Goal: Information Seeking & Learning: Compare options

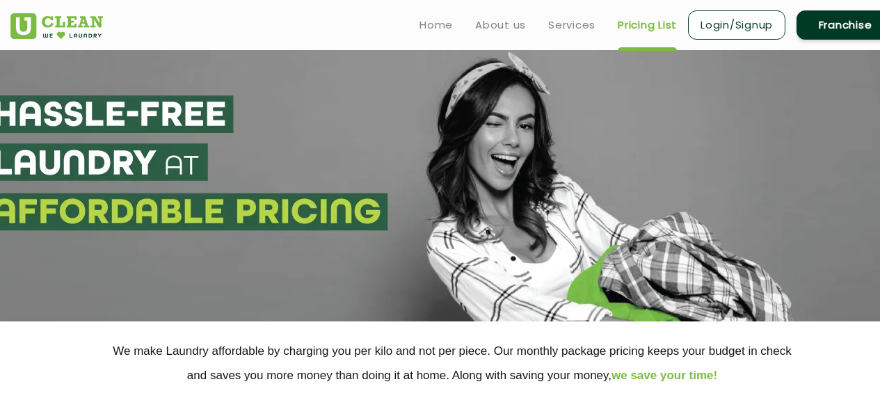
select select "6"
select select "220"
click at [548, 27] on link "Services" at bounding box center [571, 25] width 47 height 17
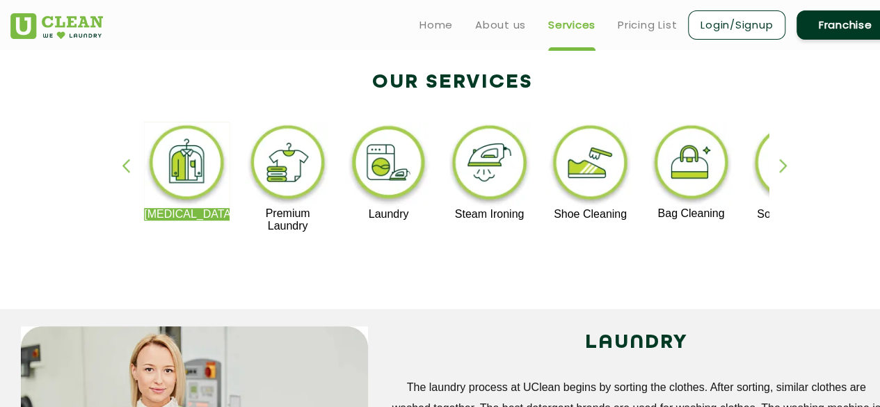
scroll to position [278, 0]
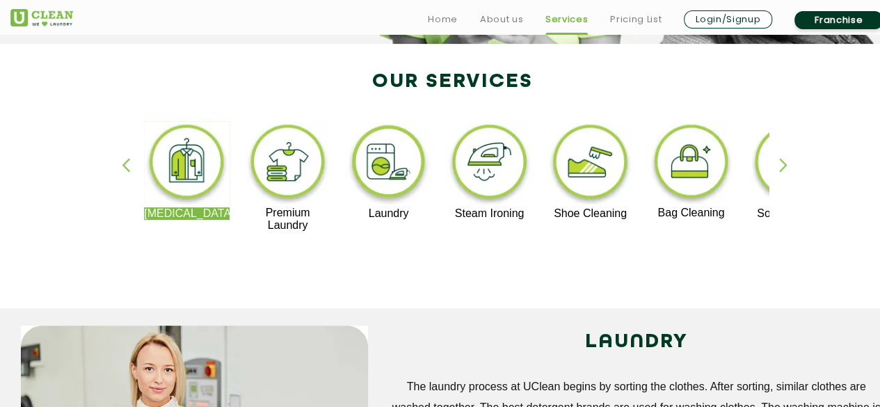
click at [507, 285] on div "Dry Cleaning Premium Laundry Laundry Steam Ironing Shoe Cleaning Bag Cleaning S…" at bounding box center [452, 183] width 905 height 251
click at [484, 143] on img at bounding box center [490, 164] width 86 height 86
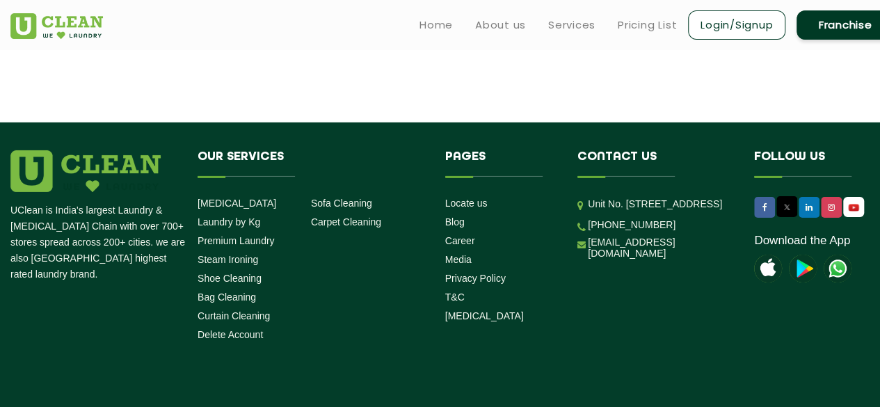
scroll to position [2342, 0]
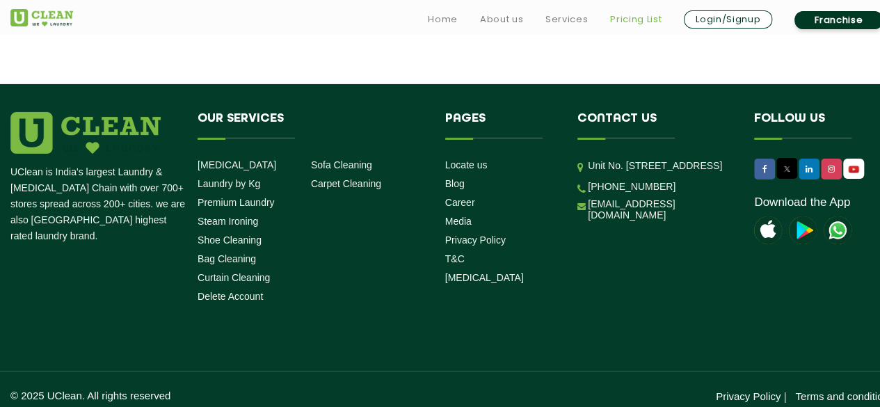
click at [628, 13] on link "Pricing List" at bounding box center [636, 19] width 52 height 17
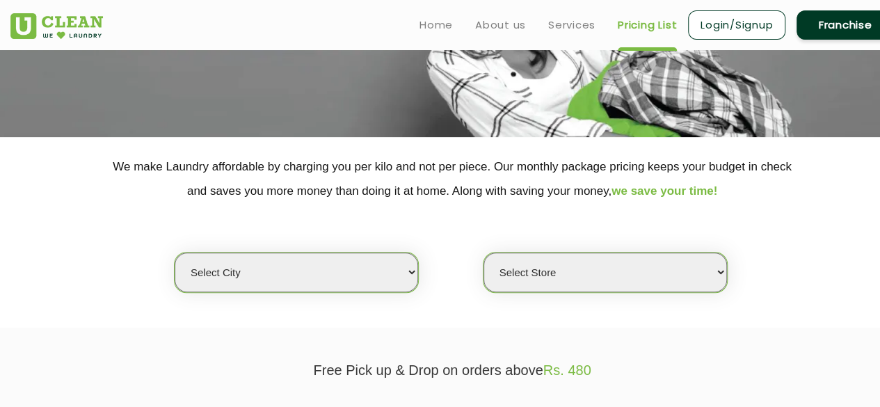
scroll to position [184, 0]
click at [348, 279] on select "Select city [GEOGRAPHIC_DATA] [GEOGRAPHIC_DATA] [GEOGRAPHIC_DATA] [GEOGRAPHIC_D…" at bounding box center [297, 273] width 244 height 40
select select "93"
click at [175, 253] on select "Select city [GEOGRAPHIC_DATA] [GEOGRAPHIC_DATA] [GEOGRAPHIC_DATA] [GEOGRAPHIC_D…" at bounding box center [297, 273] width 244 height 40
select select "0"
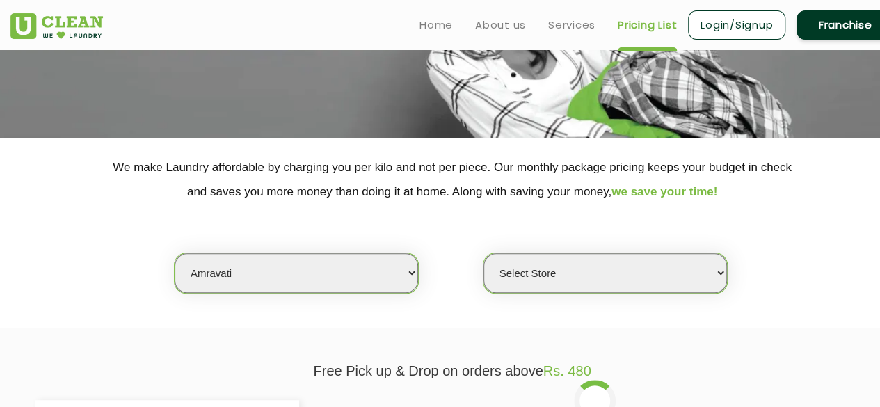
click at [338, 286] on select "Select city [GEOGRAPHIC_DATA] [GEOGRAPHIC_DATA] [GEOGRAPHIC_DATA] [GEOGRAPHIC_D…" at bounding box center [297, 273] width 244 height 40
select select "6"
click at [175, 253] on select "Select city [GEOGRAPHIC_DATA] [GEOGRAPHIC_DATA] [GEOGRAPHIC_DATA] [GEOGRAPHIC_D…" at bounding box center [297, 273] width 244 height 40
click at [535, 278] on select "Select Store [GEOGRAPHIC_DATA] [GEOGRAPHIC_DATA] UClean KR [GEOGRAPHIC_DATA] [G…" at bounding box center [606, 273] width 244 height 40
select select "331"
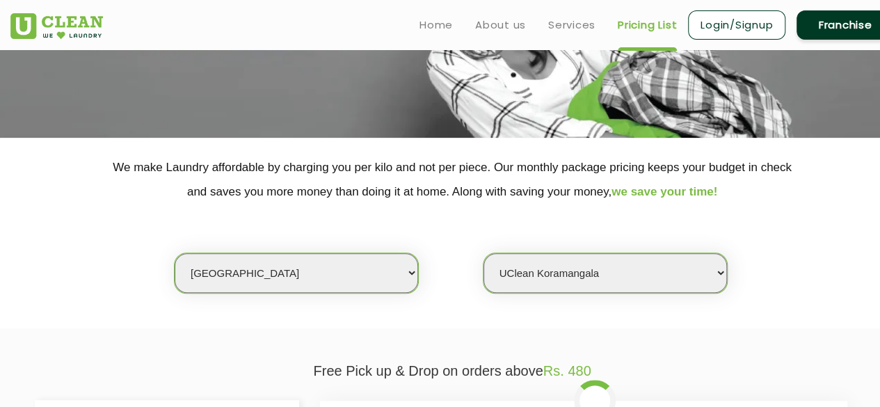
click at [484, 253] on select "Select Store [GEOGRAPHIC_DATA] [GEOGRAPHIC_DATA] UClean KR [GEOGRAPHIC_DATA] [G…" at bounding box center [606, 273] width 244 height 40
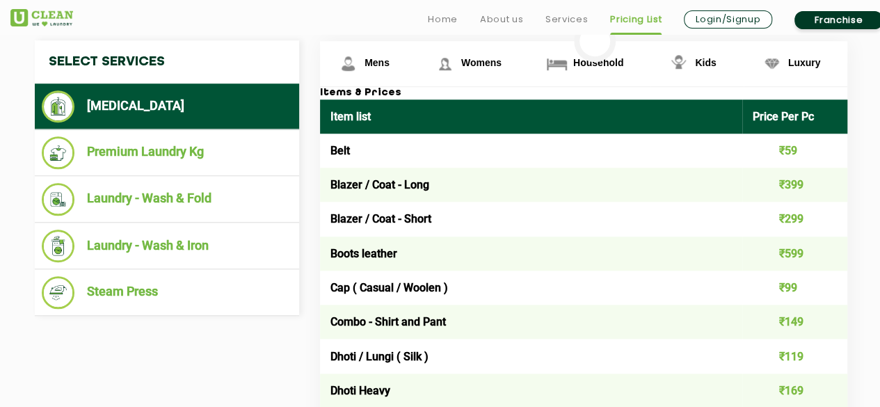
scroll to position [544, 0]
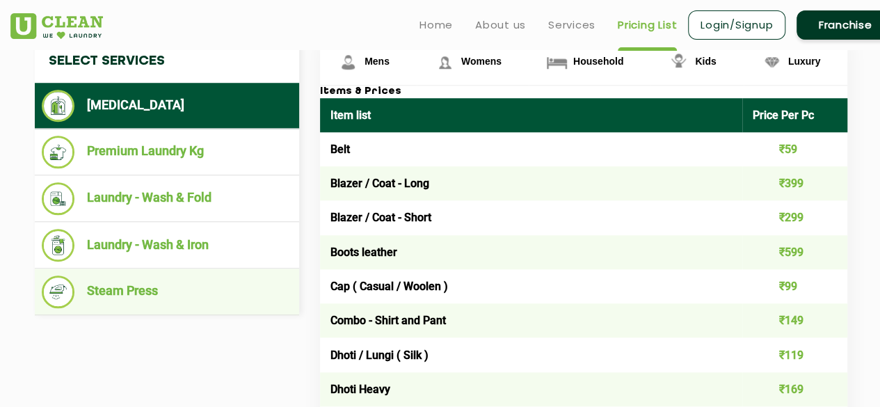
click at [207, 297] on li "Steam Press" at bounding box center [167, 292] width 251 height 33
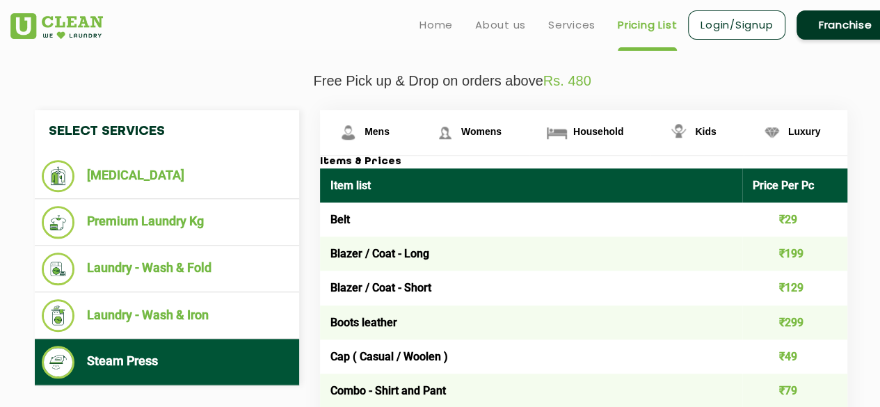
scroll to position [454, 0]
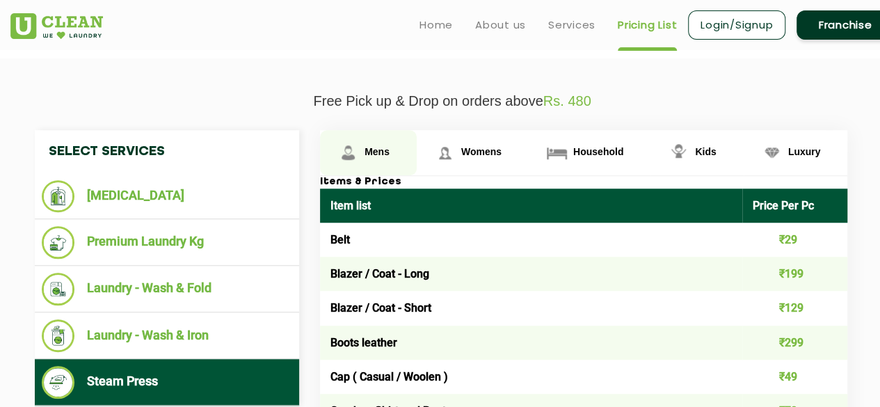
click at [409, 161] on link "Mens" at bounding box center [368, 152] width 97 height 45
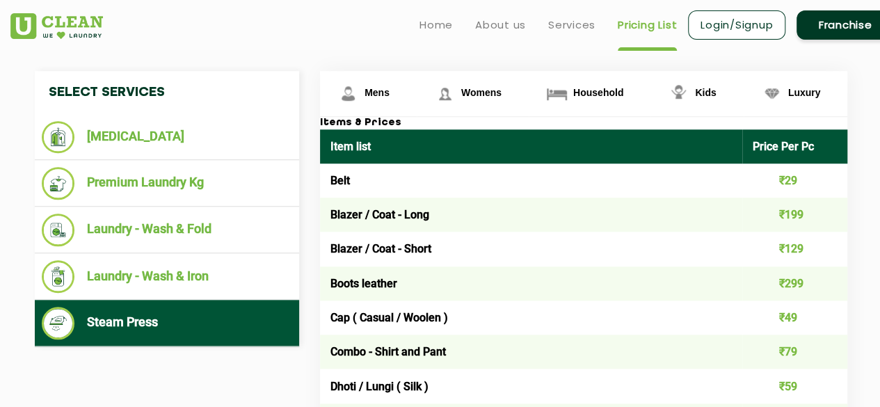
scroll to position [512, 0]
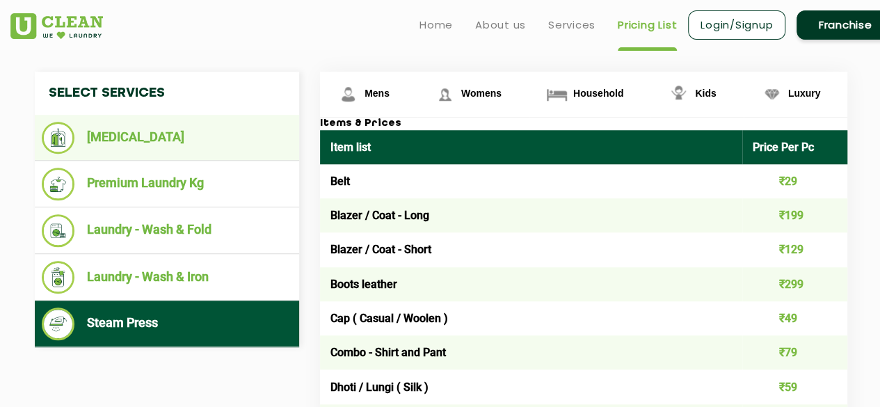
click at [180, 141] on li "[MEDICAL_DATA]" at bounding box center [167, 138] width 251 height 32
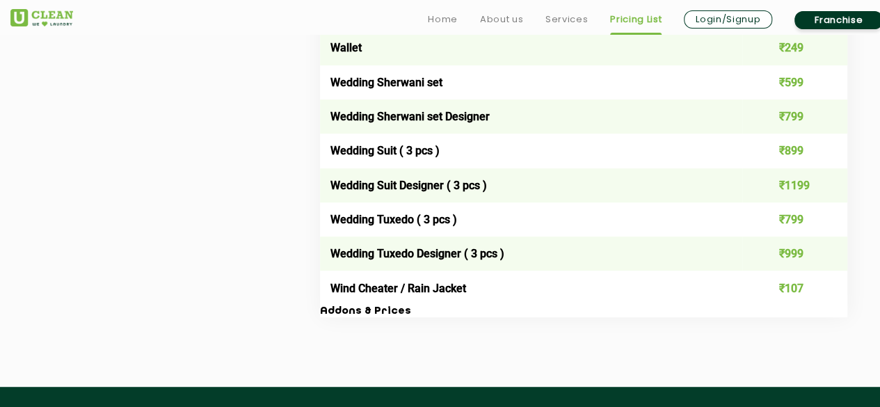
scroll to position [2822, 0]
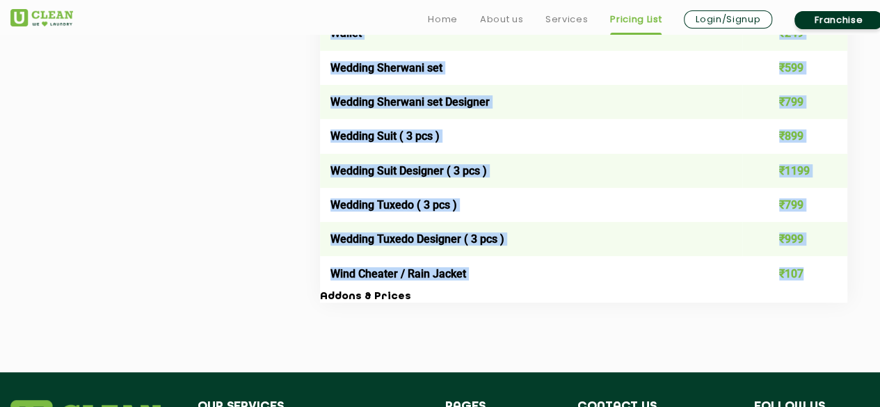
drag, startPoint x: 329, startPoint y: 134, endPoint x: 809, endPoint y: 290, distance: 504.9
copy table "Item list Price Per Pc Belt ₹59 Blazer / Coat - Long ₹399 Blazer / Coat - Short…"
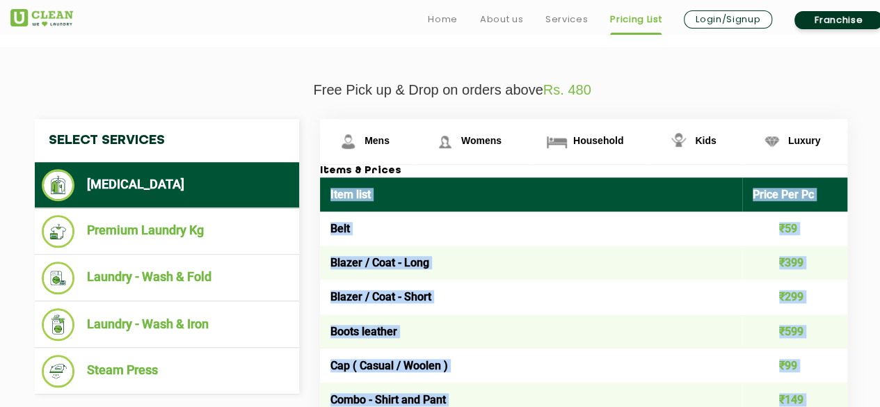
scroll to position [468, 0]
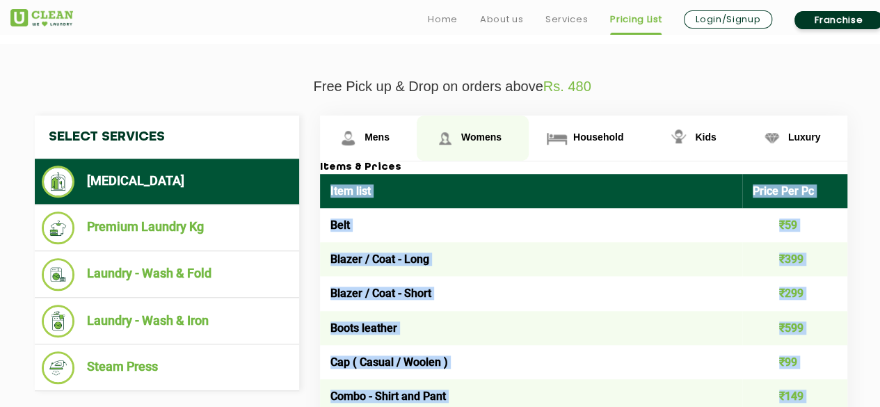
click at [417, 148] on link "Womens" at bounding box center [368, 138] width 97 height 45
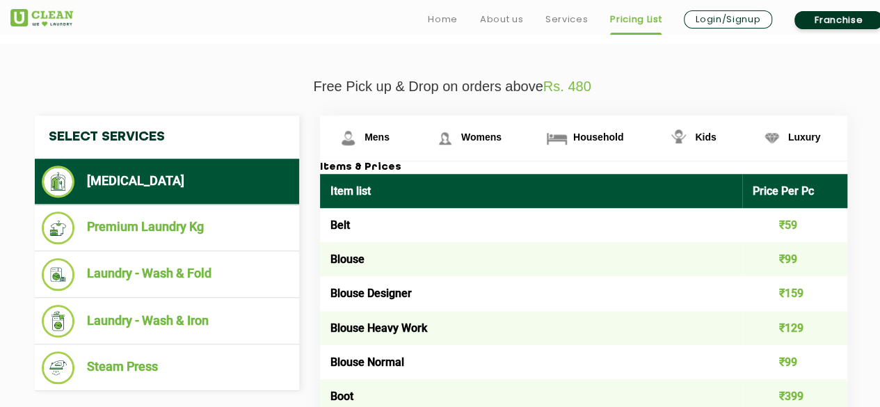
click at [362, 250] on td "Blouse" at bounding box center [531, 259] width 422 height 34
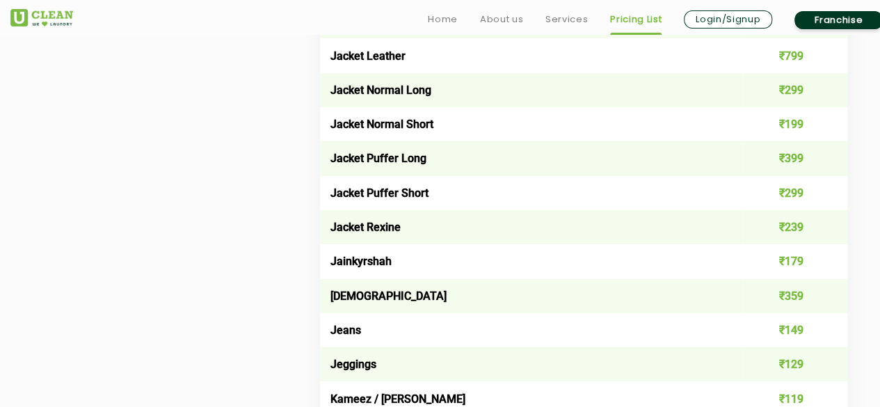
scroll to position [2233, 0]
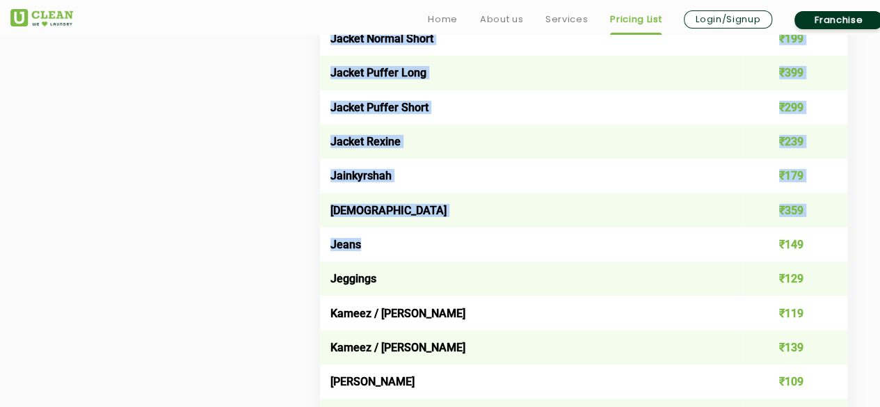
drag, startPoint x: 331, startPoint y: 224, endPoint x: 676, endPoint y: 225, distance: 345.2
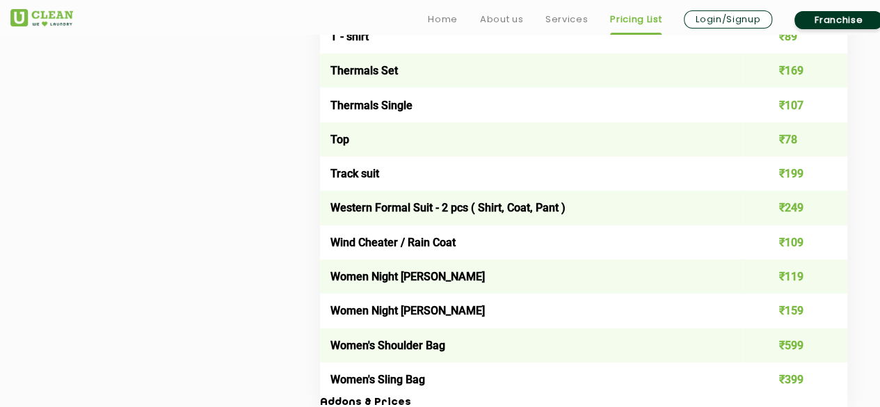
scroll to position [4996, 0]
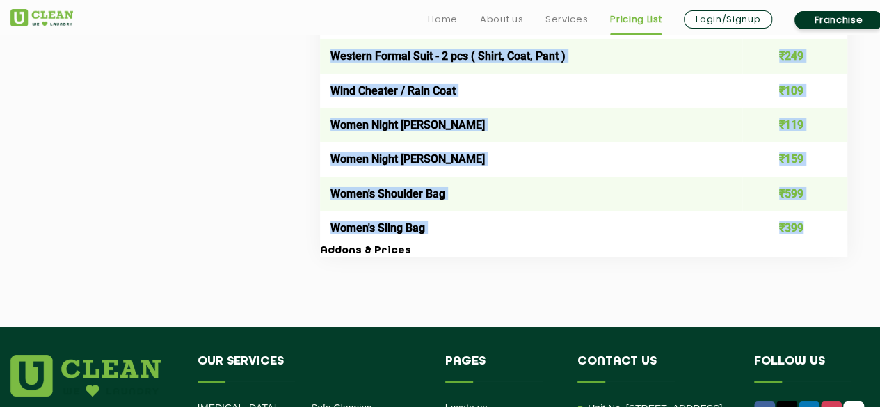
drag, startPoint x: 333, startPoint y: 172, endPoint x: 807, endPoint y: 272, distance: 485.1
copy tbody "Belt ₹59 Blouse ₹99 Blouse Designer ₹159 Blouse Heavy Work ₹129 Blouse Normal ₹…"
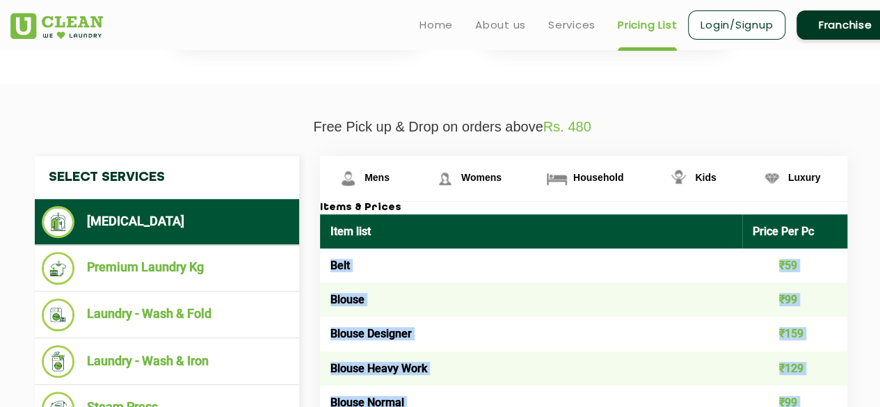
scroll to position [429, 0]
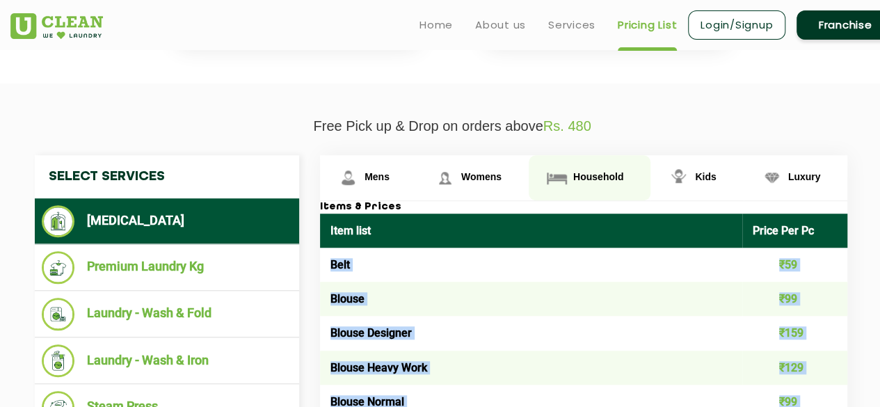
click at [417, 189] on link "Household" at bounding box center [368, 177] width 97 height 45
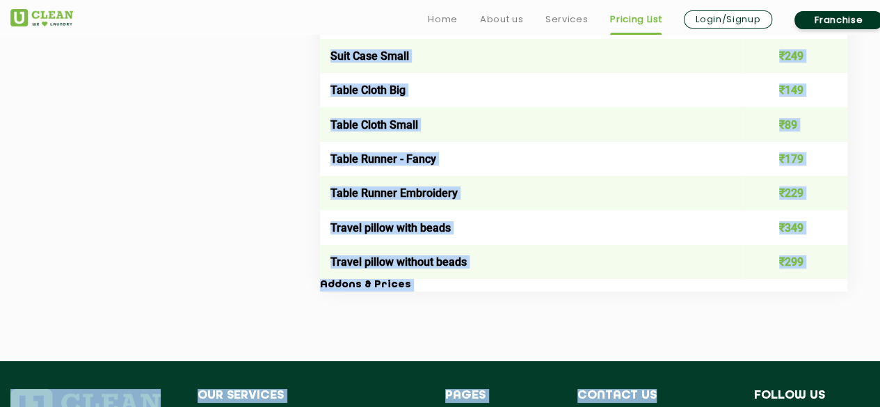
scroll to position [2545, 0]
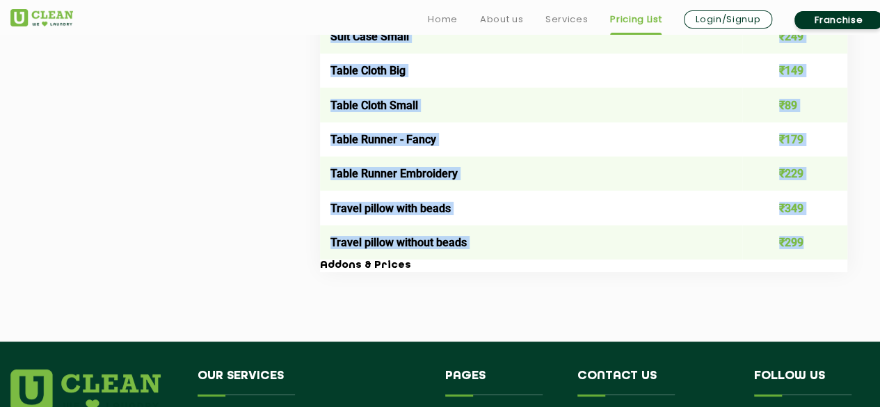
drag, startPoint x: 329, startPoint y: 173, endPoint x: 814, endPoint y: 255, distance: 492.7
copy tbody "Bag ₹550 Bagpack Large ₹499 Bagpack Medium ₹349 Bagpack Small ₹299 Bath Mat ( L…"
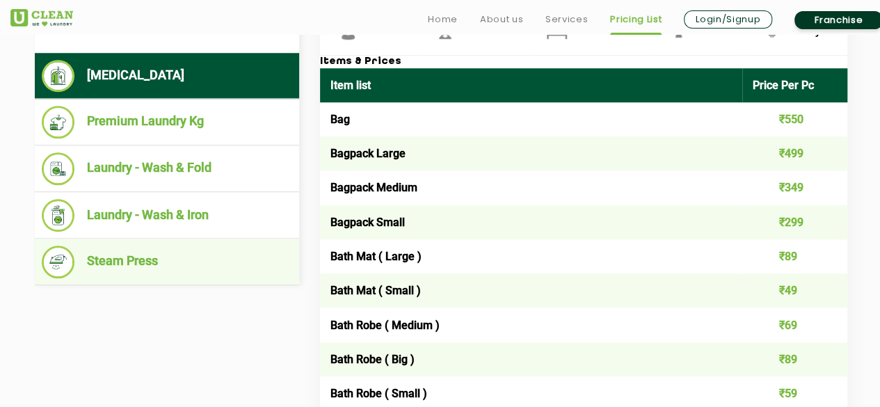
scroll to position [575, 0]
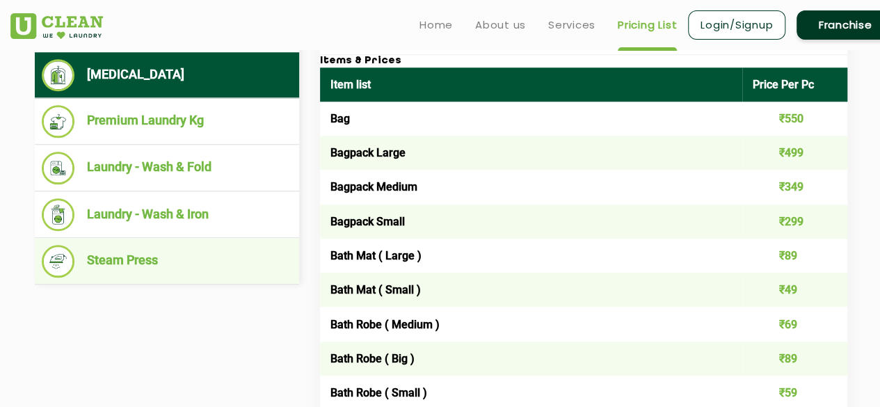
click at [188, 251] on li "Steam Press" at bounding box center [167, 261] width 251 height 33
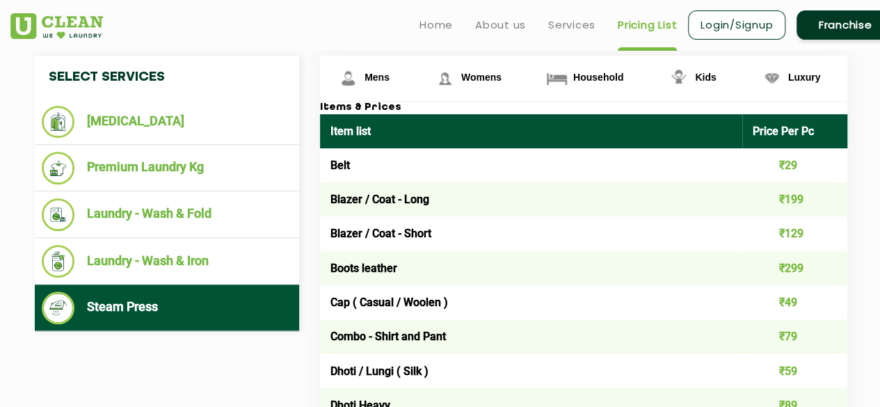
scroll to position [526, 0]
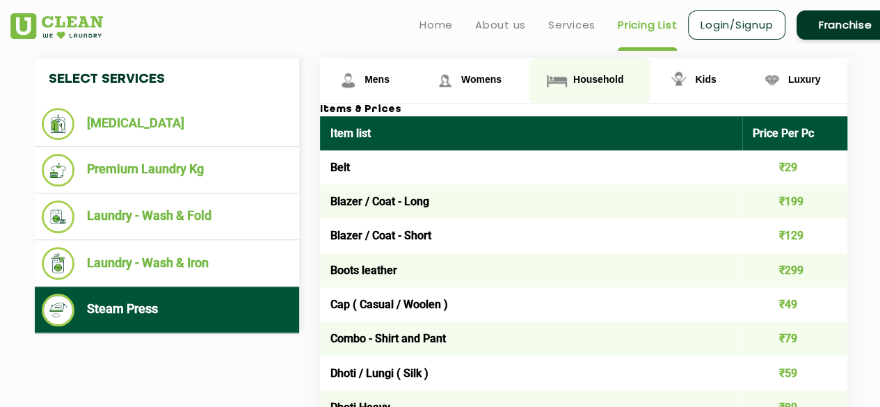
click at [390, 75] on span "Household" at bounding box center [377, 79] width 25 height 11
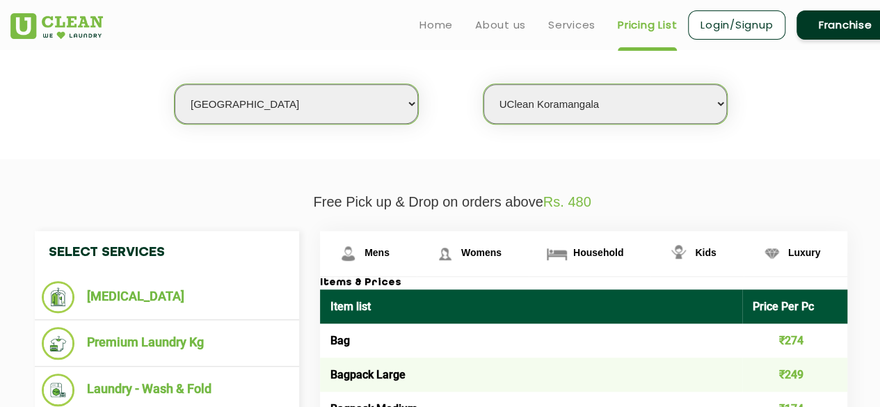
scroll to position [325, 0]
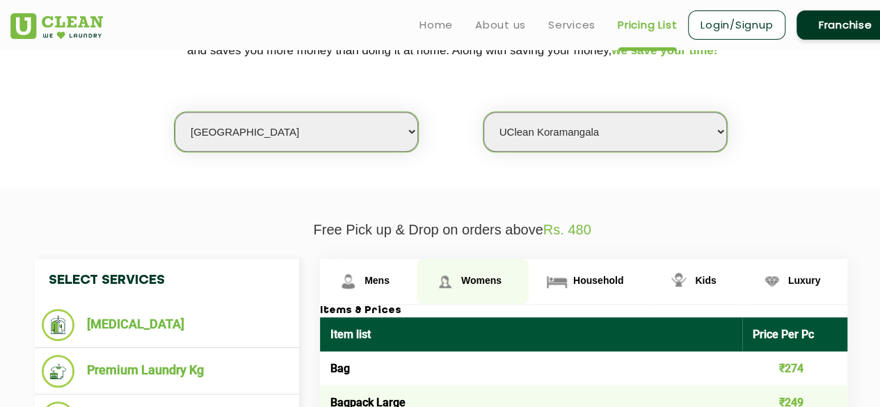
click at [417, 286] on link "Womens" at bounding box center [368, 281] width 97 height 45
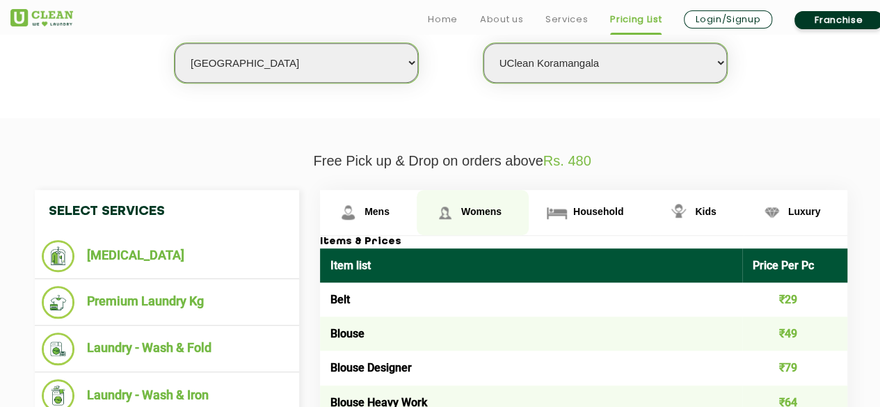
scroll to position [396, 0]
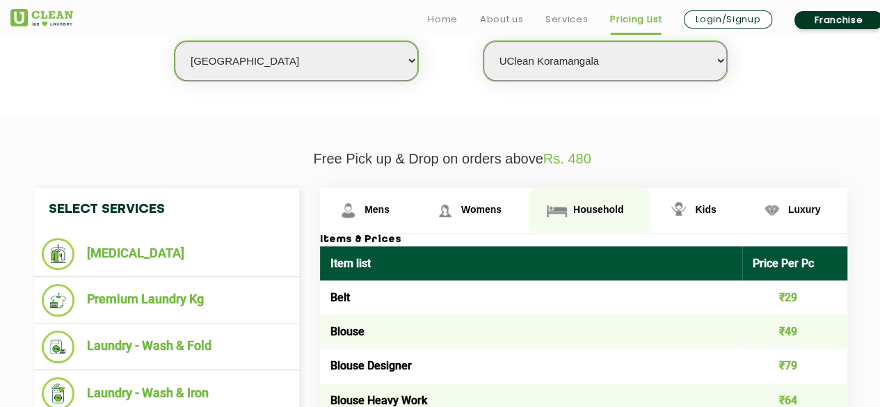
click at [417, 194] on link "Household" at bounding box center [368, 210] width 97 height 45
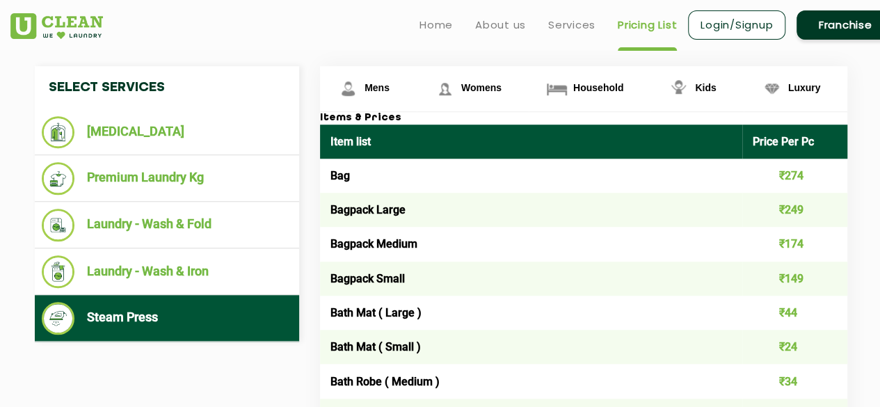
scroll to position [526, 0]
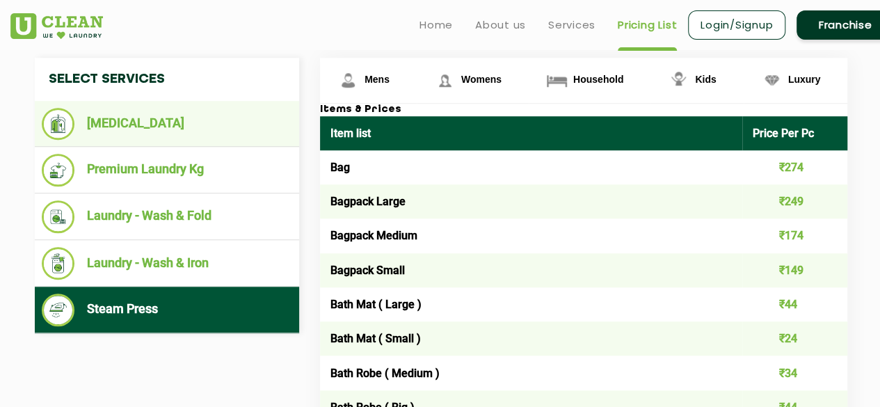
click at [207, 132] on li "[MEDICAL_DATA]" at bounding box center [167, 124] width 251 height 32
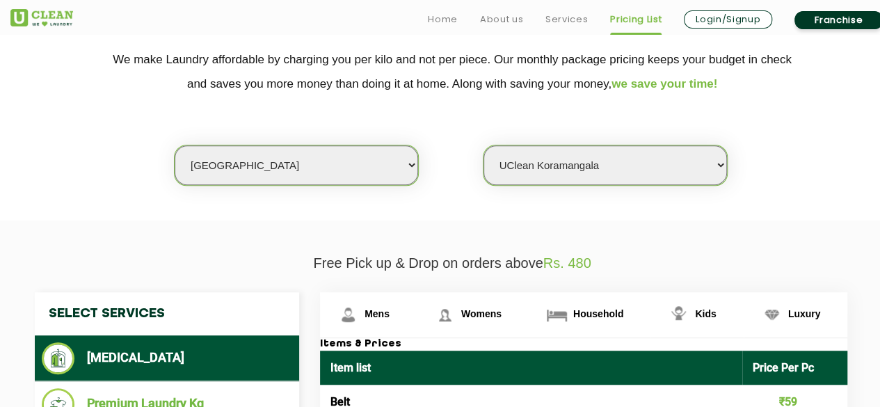
scroll to position [308, 0]
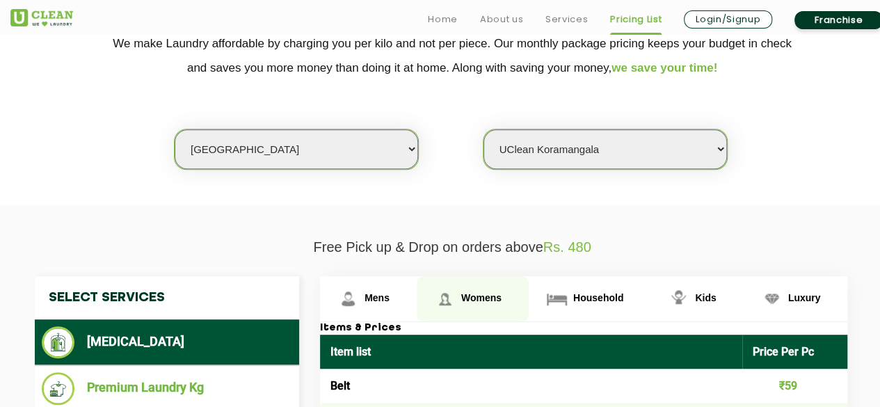
click at [417, 305] on link "Womens" at bounding box center [368, 298] width 97 height 45
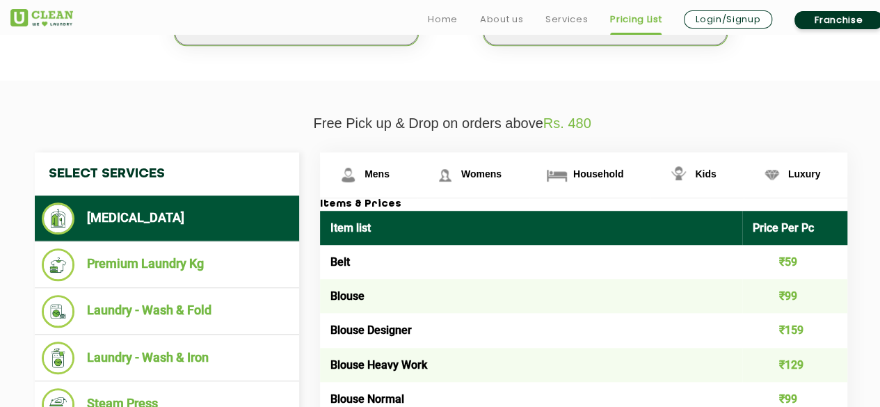
scroll to position [437, 0]
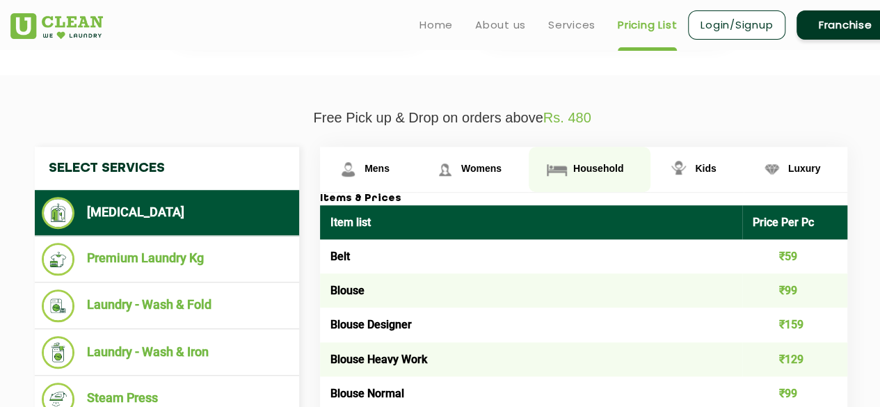
click at [417, 179] on link "Household" at bounding box center [368, 169] width 97 height 45
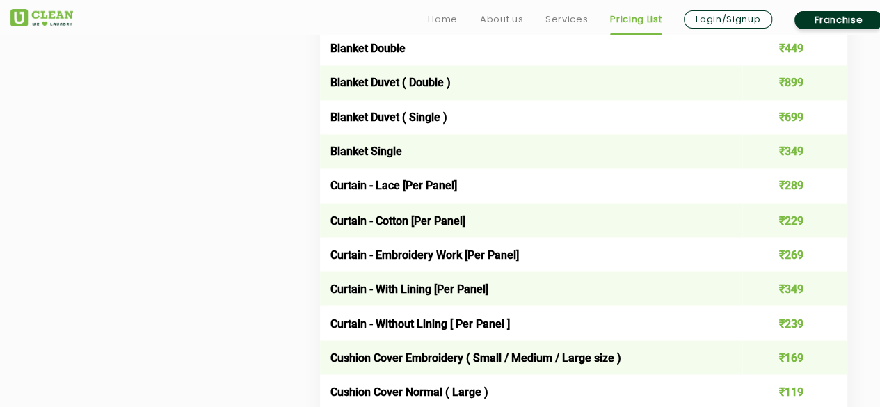
scroll to position [1127, 0]
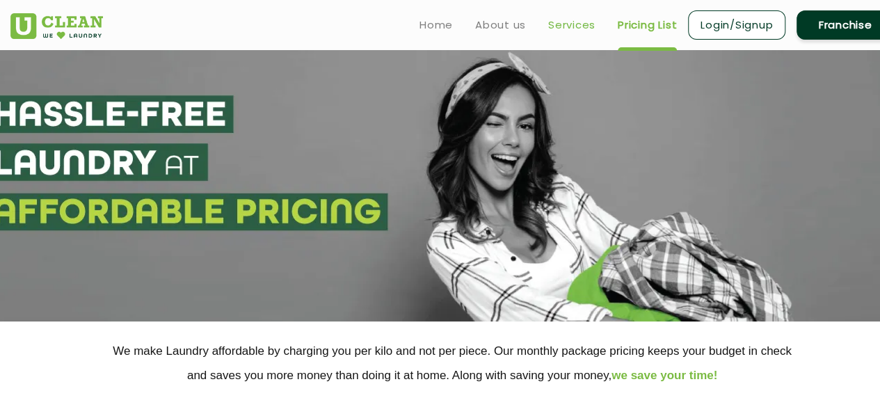
click at [571, 17] on link "Services" at bounding box center [571, 25] width 47 height 17
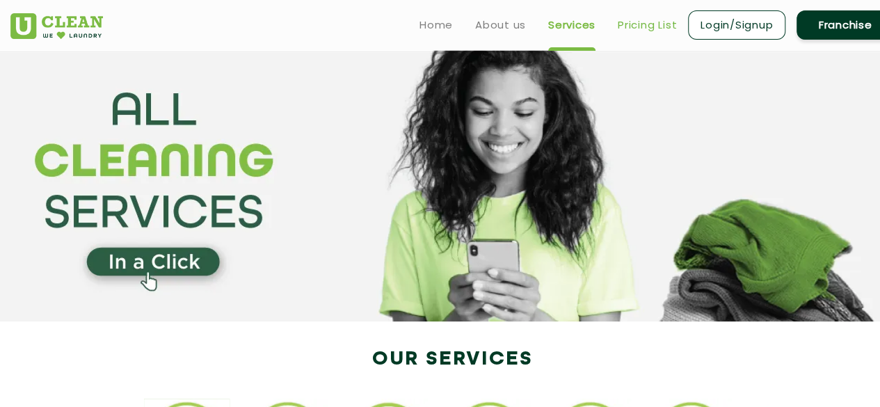
click at [663, 17] on link "Pricing List" at bounding box center [647, 25] width 59 height 17
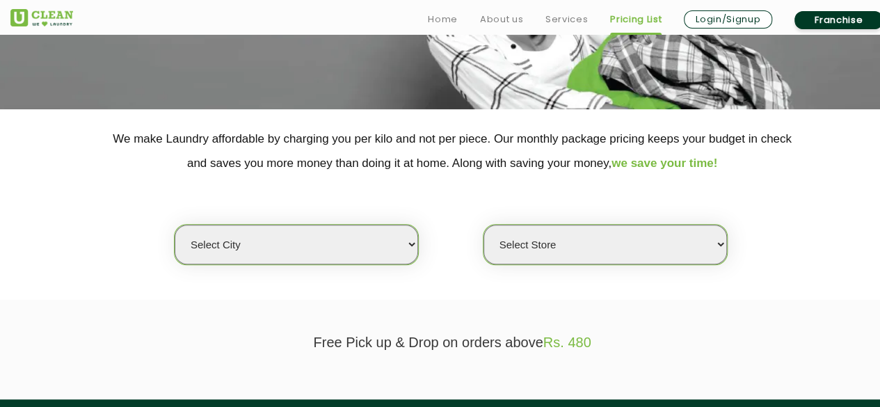
scroll to position [214, 0]
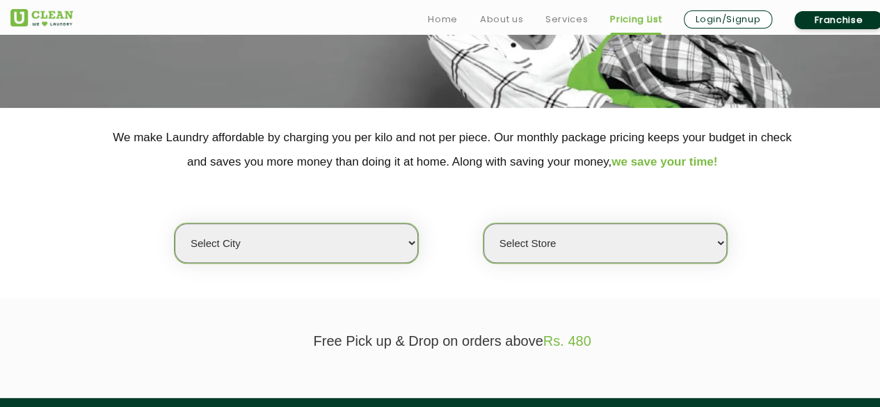
click at [369, 248] on select "Select city [GEOGRAPHIC_DATA] [GEOGRAPHIC_DATA] [GEOGRAPHIC_DATA] [GEOGRAPHIC_D…" at bounding box center [297, 243] width 244 height 40
select select "6"
click at [175, 223] on select "Select city [GEOGRAPHIC_DATA] [GEOGRAPHIC_DATA] [GEOGRAPHIC_DATA] [GEOGRAPHIC_D…" at bounding box center [297, 243] width 244 height 40
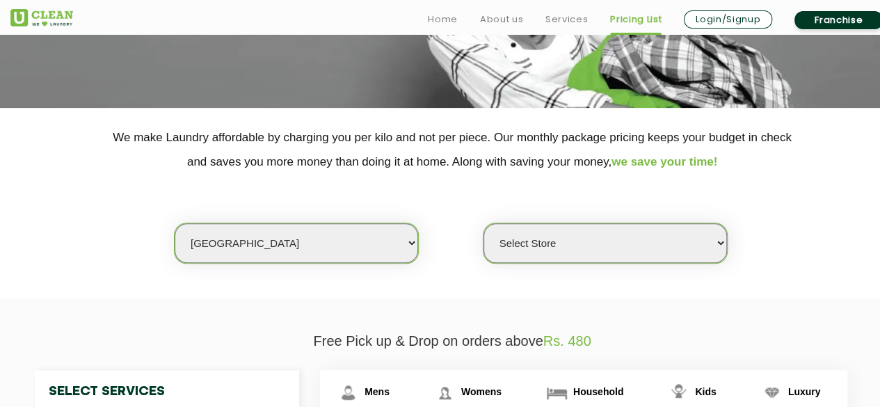
click at [594, 254] on select "Select Store [GEOGRAPHIC_DATA] [GEOGRAPHIC_DATA] UClean KR [GEOGRAPHIC_DATA] [G…" at bounding box center [606, 243] width 244 height 40
select select "322"
click at [484, 223] on select "Select Store [GEOGRAPHIC_DATA] [GEOGRAPHIC_DATA] UClean KR [GEOGRAPHIC_DATA] [G…" at bounding box center [606, 243] width 244 height 40
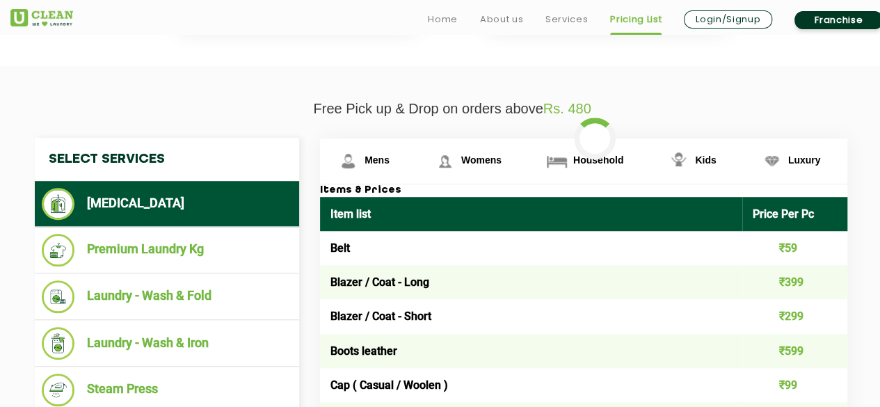
scroll to position [448, 0]
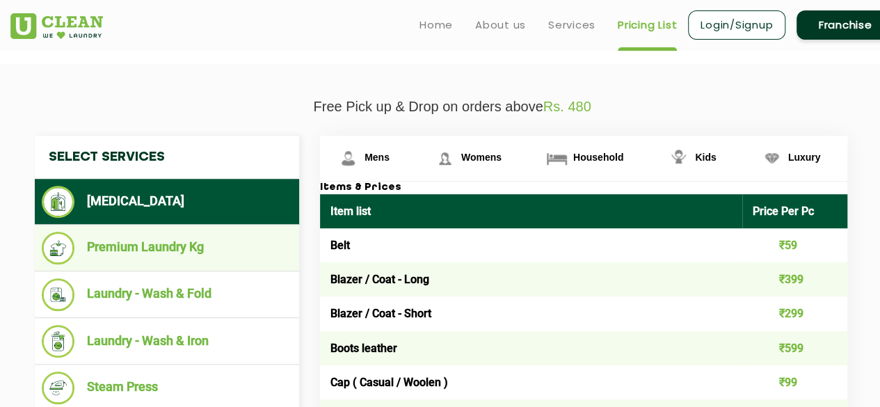
click at [216, 243] on li "Premium Laundry Kg" at bounding box center [167, 248] width 251 height 33
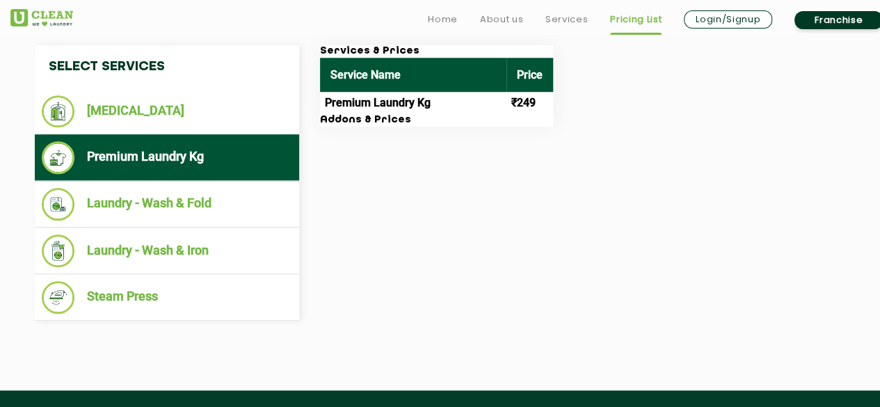
scroll to position [540, 0]
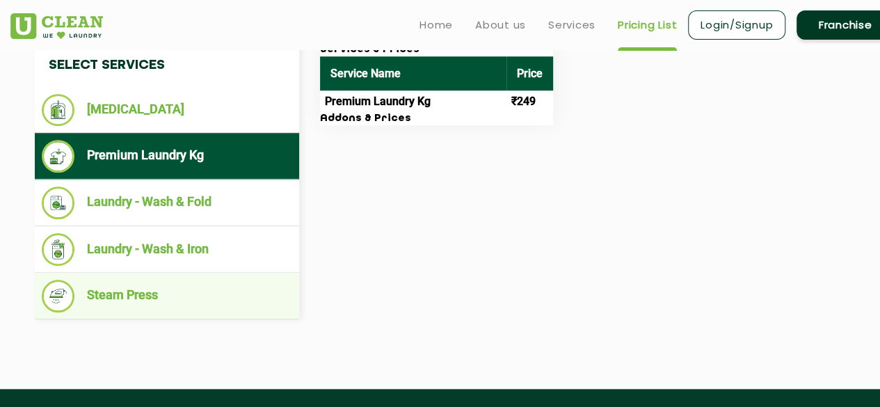
click at [197, 285] on li "Steam Press" at bounding box center [167, 296] width 251 height 33
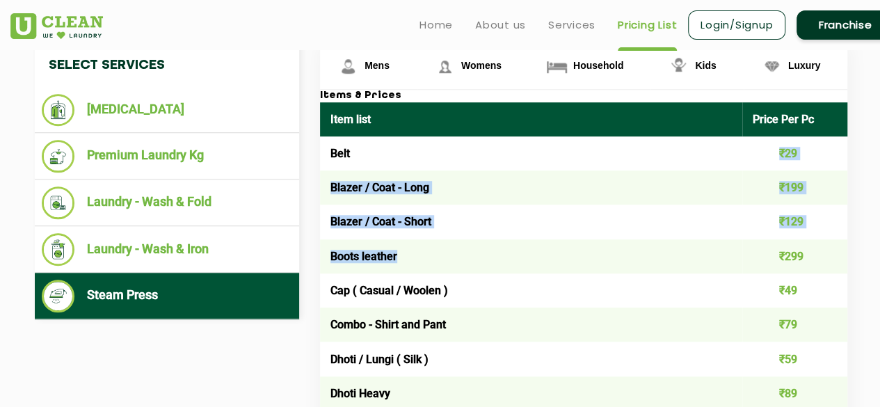
drag, startPoint x: 398, startPoint y: 139, endPoint x: 681, endPoint y: 246, distance: 302.2
click at [531, 200] on td "Blazer / Coat - Long" at bounding box center [531, 188] width 422 height 34
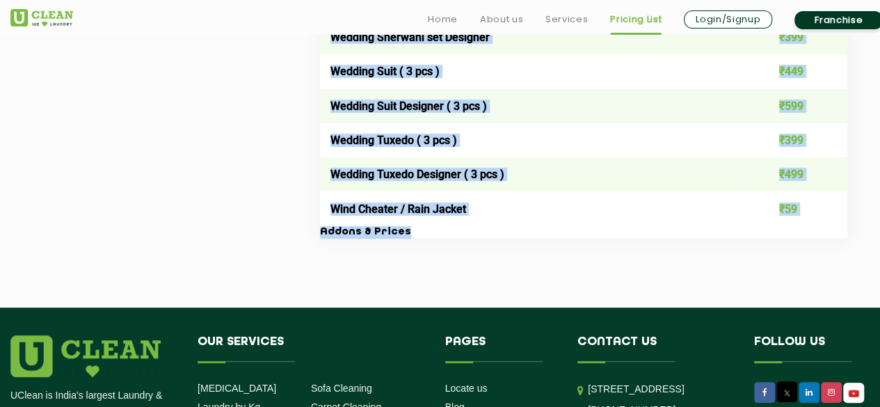
scroll to position [2961, 0]
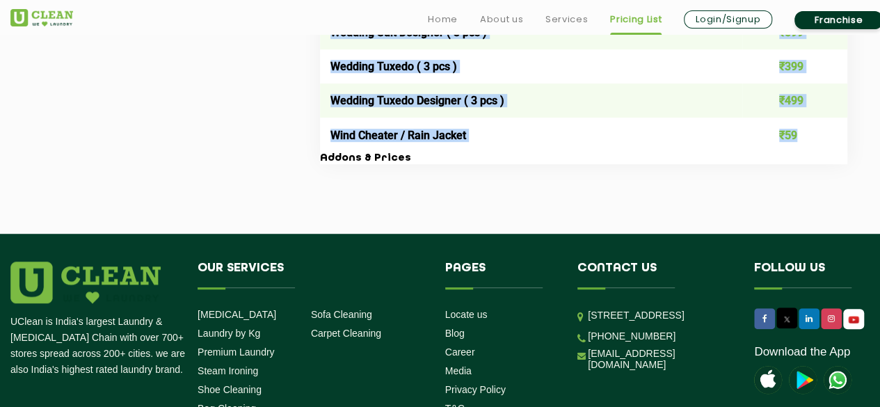
drag, startPoint x: 330, startPoint y: 150, endPoint x: 824, endPoint y: 141, distance: 494.2
copy tbody "Lore ₹37 Ipsumd / Sita - Cons ₹737 Adipis / Elit - Seddo ₹034 Eiusm tempori ₹21…"
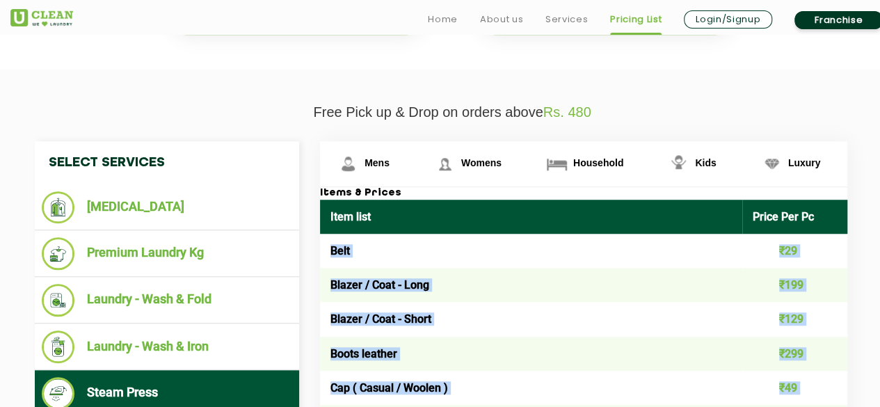
scroll to position [445, 0]
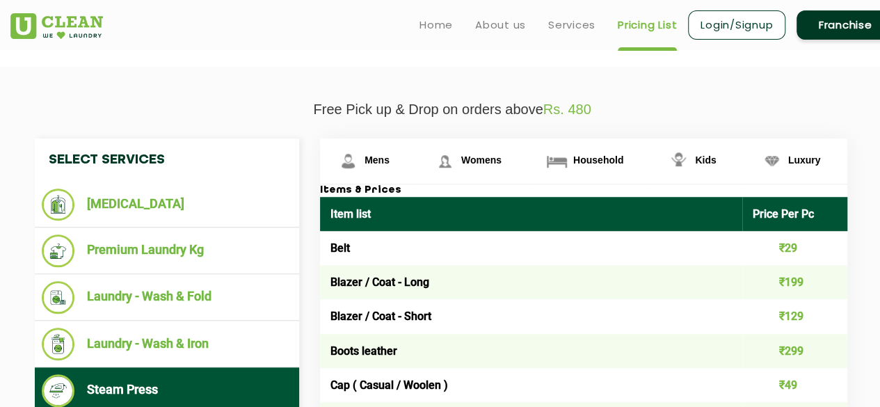
click at [390, 155] on span "Womens" at bounding box center [377, 160] width 25 height 11
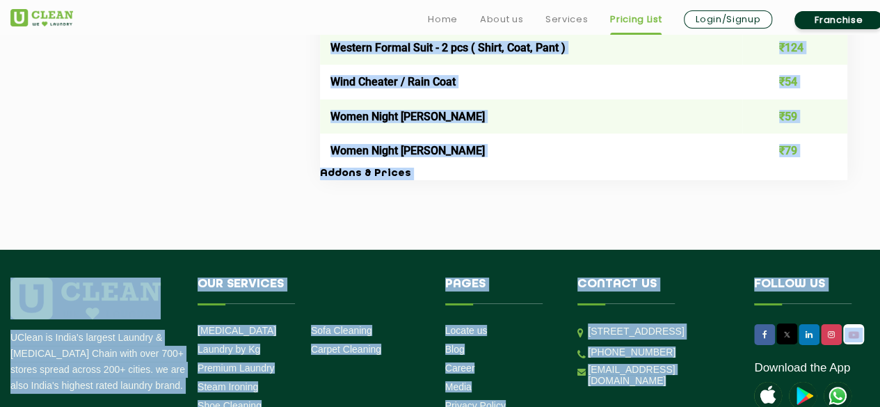
scroll to position [5131, 0]
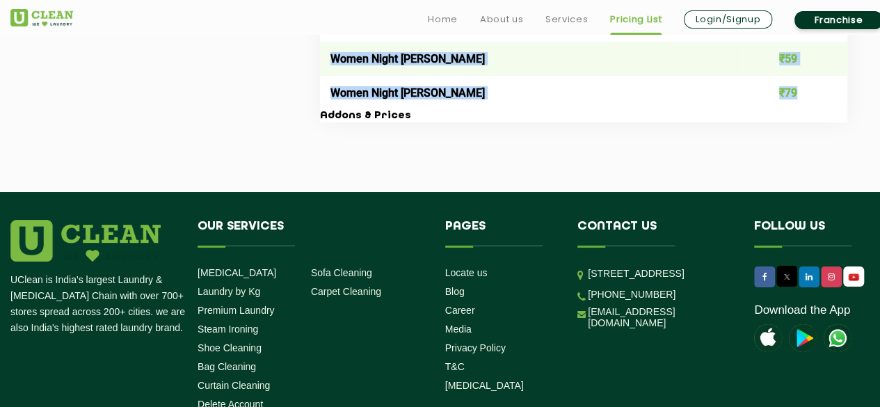
drag, startPoint x: 331, startPoint y: 182, endPoint x: 816, endPoint y: 129, distance: 488.0
copy tbody "Lore ₹87 Ipsumd ₹79 Sitame Consecte ₹59 Adipis Elits Doei ₹61 Tempor Incidi ₹65…"
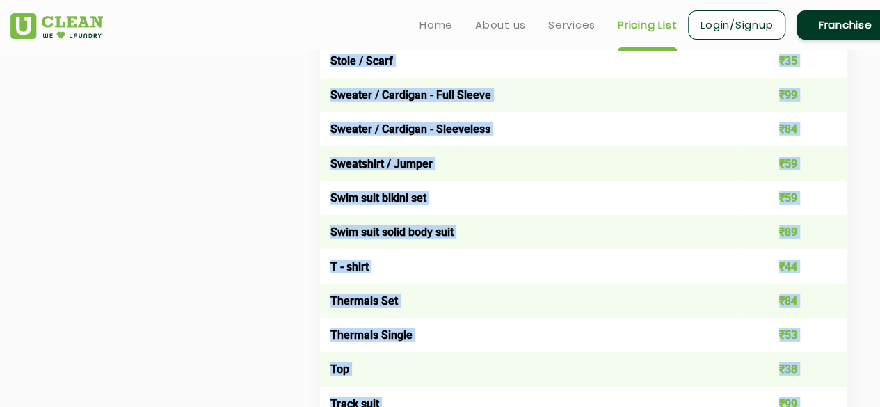
scroll to position [4681, 0]
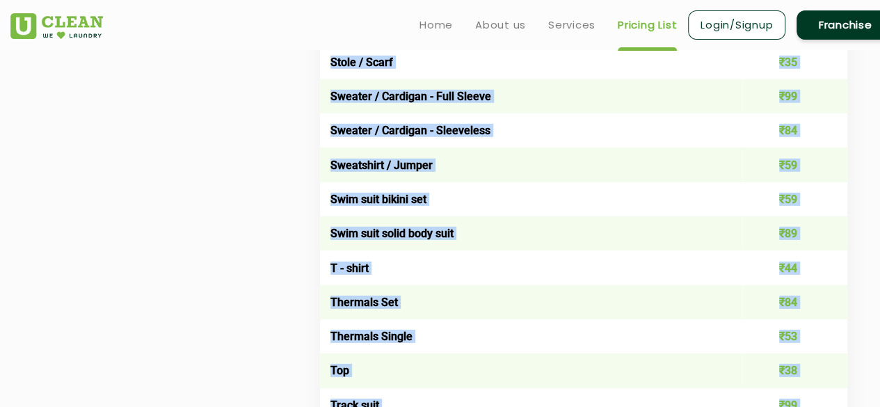
click at [566, 148] on td "Sweater / Cardigan - Sleeveless" at bounding box center [531, 130] width 422 height 34
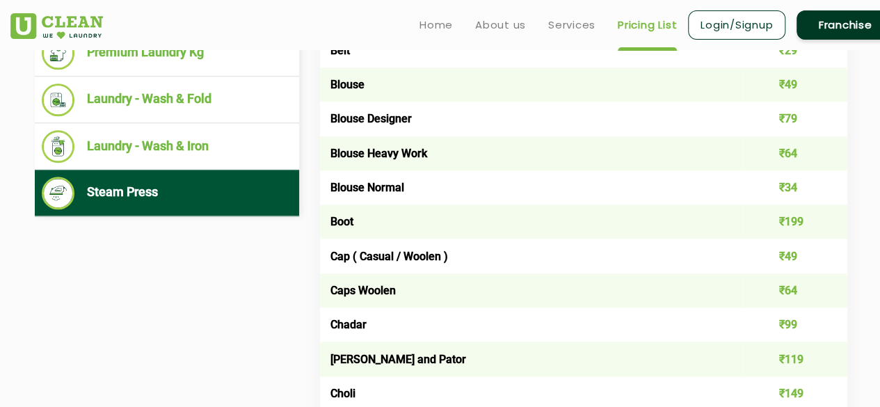
scroll to position [454, 0]
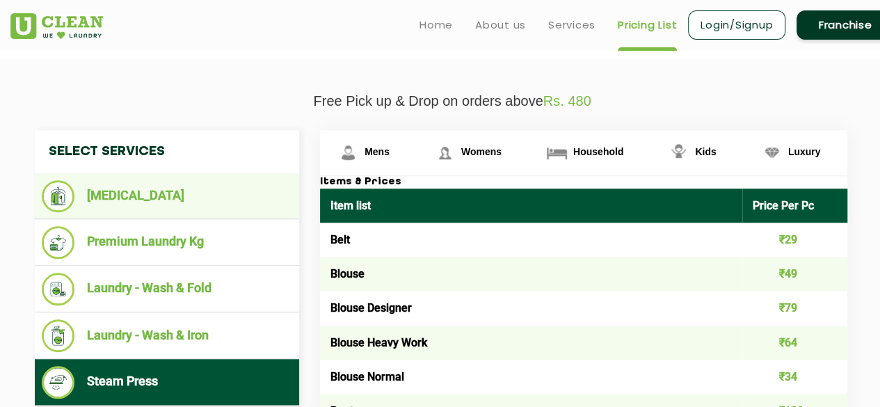
click at [178, 173] on ul "[MEDICAL_DATA]" at bounding box center [167, 196] width 264 height 46
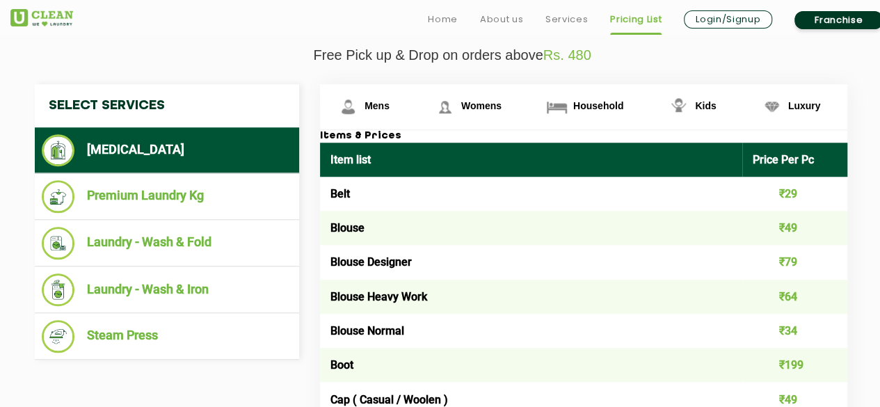
scroll to position [501, 0]
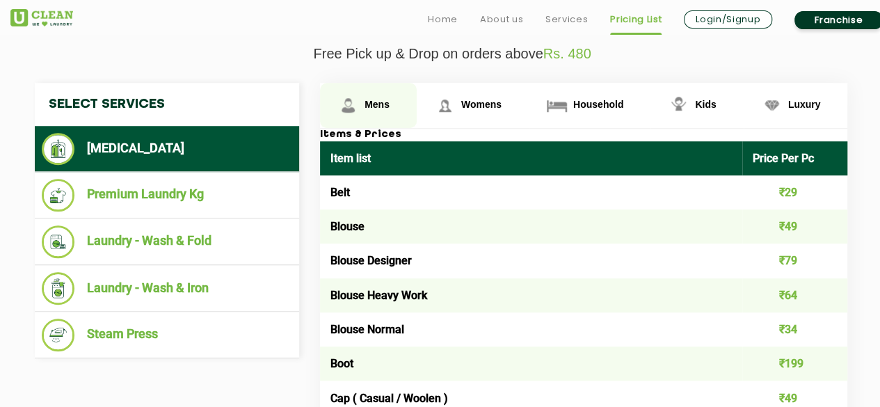
click at [374, 105] on span "Mens" at bounding box center [377, 104] width 25 height 11
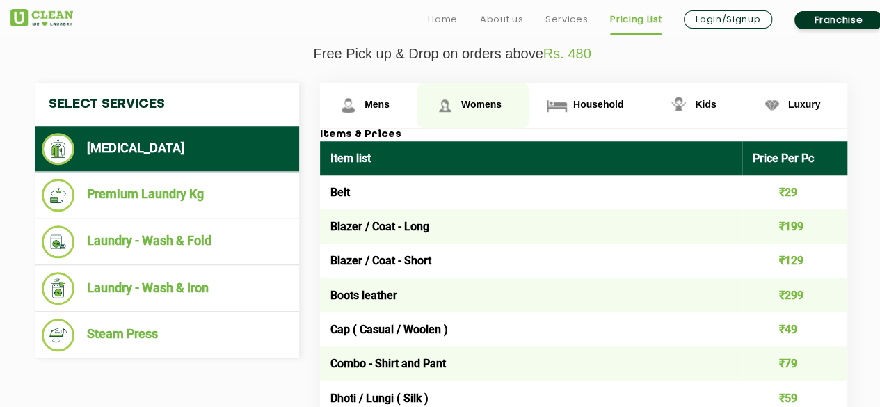
click at [361, 98] on img at bounding box center [348, 105] width 24 height 24
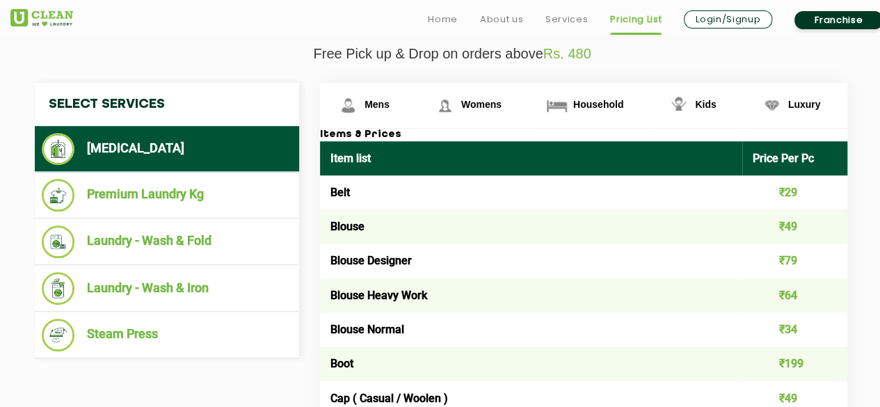
click at [283, 143] on li "[MEDICAL_DATA]" at bounding box center [167, 149] width 251 height 32
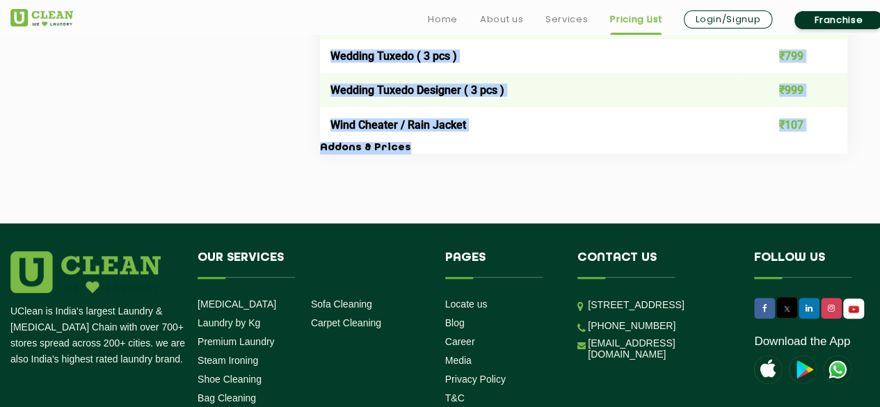
scroll to position [3005, 0]
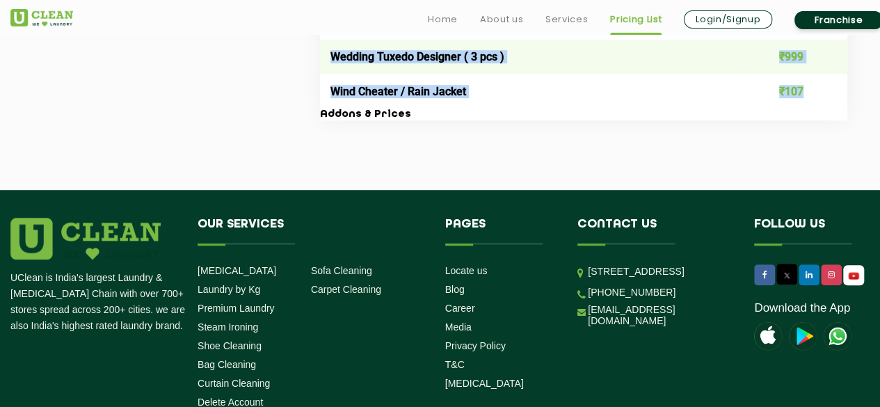
drag, startPoint x: 331, startPoint y: 205, endPoint x: 817, endPoint y: 106, distance: 495.7
copy tbody "Lore ₹73 Ipsumd / Sita - Cons ₹581 Adipis / Elit - Seddo ₹934 Eiusm tempori ₹25…"
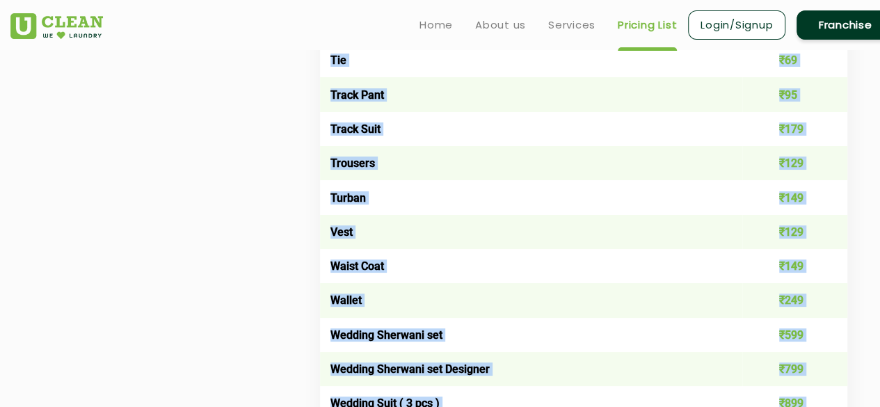
scroll to position [2547, 0]
